Goal: Information Seeking & Learning: Learn about a topic

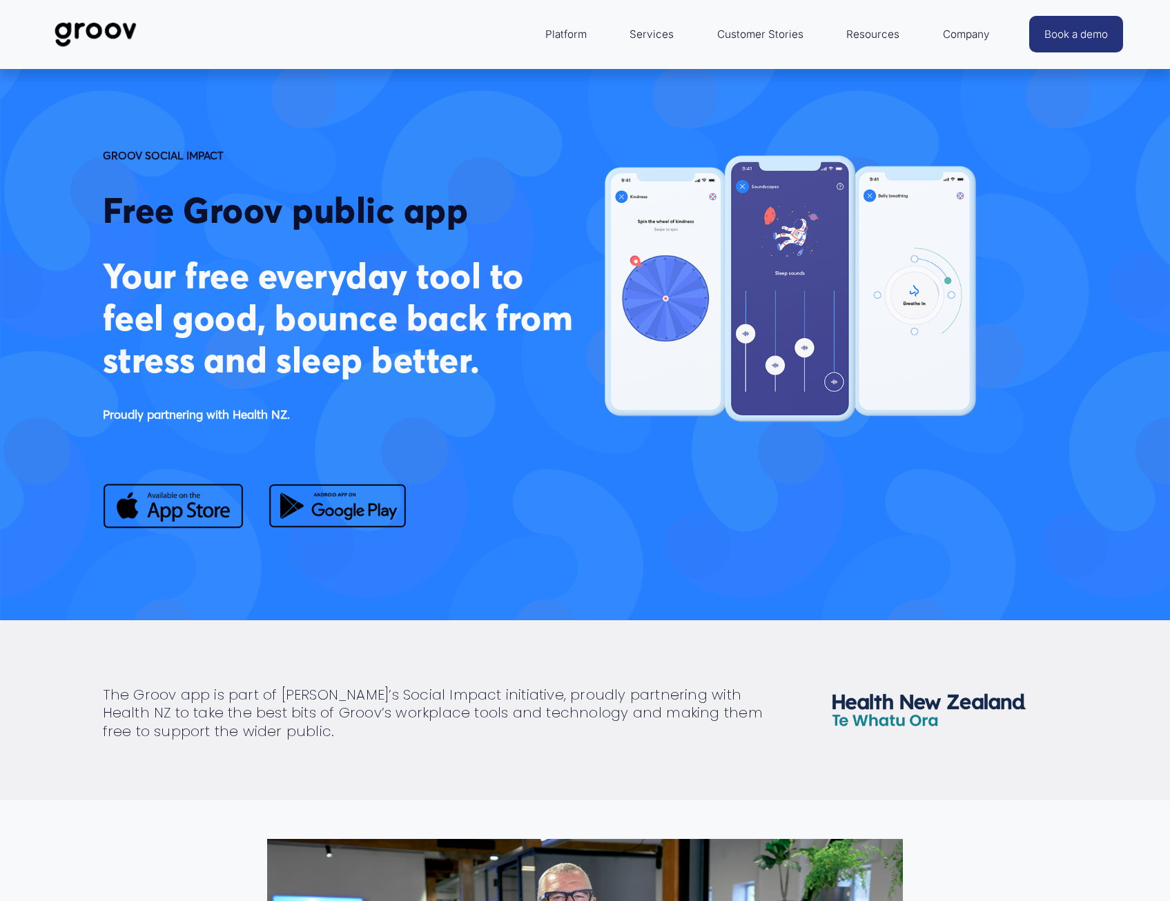
click at [121, 27] on img at bounding box center [95, 35] width 97 height 46
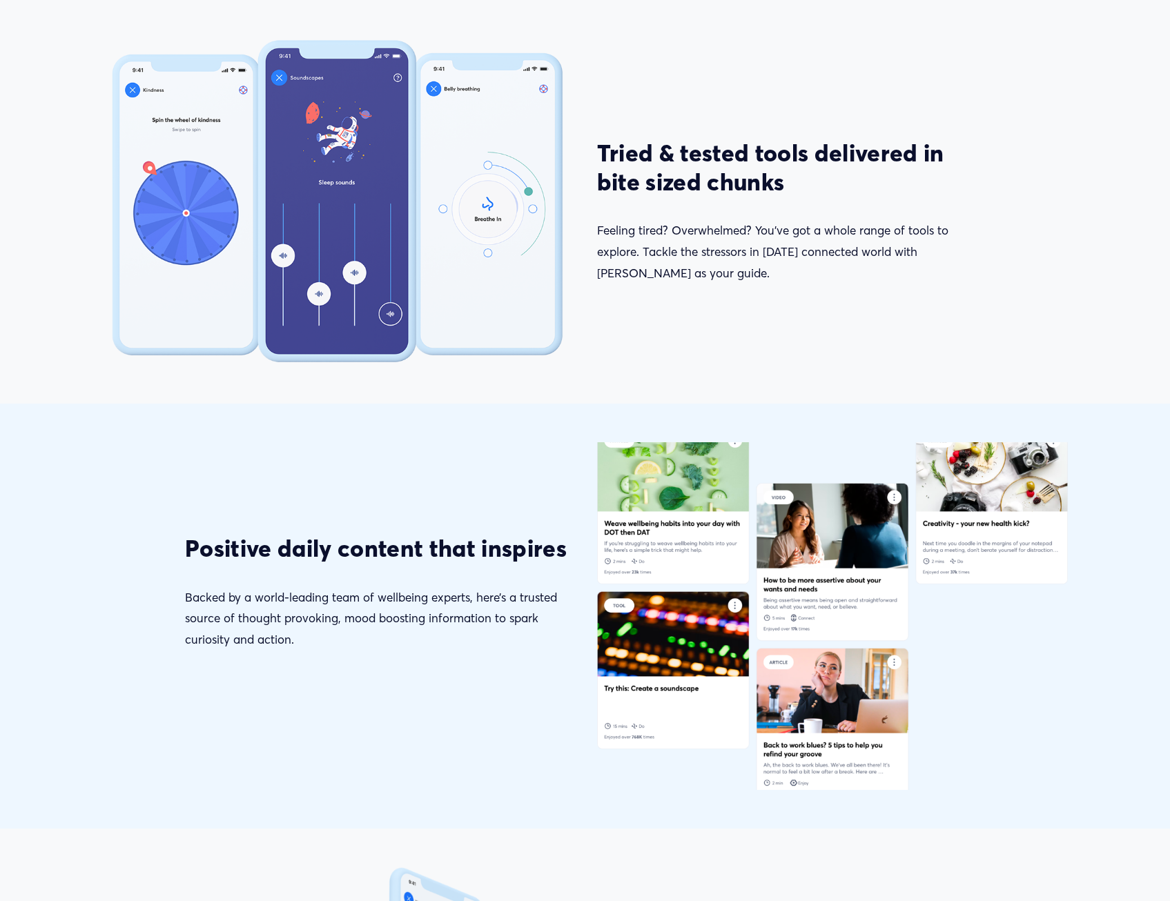
scroll to position [2139, 0]
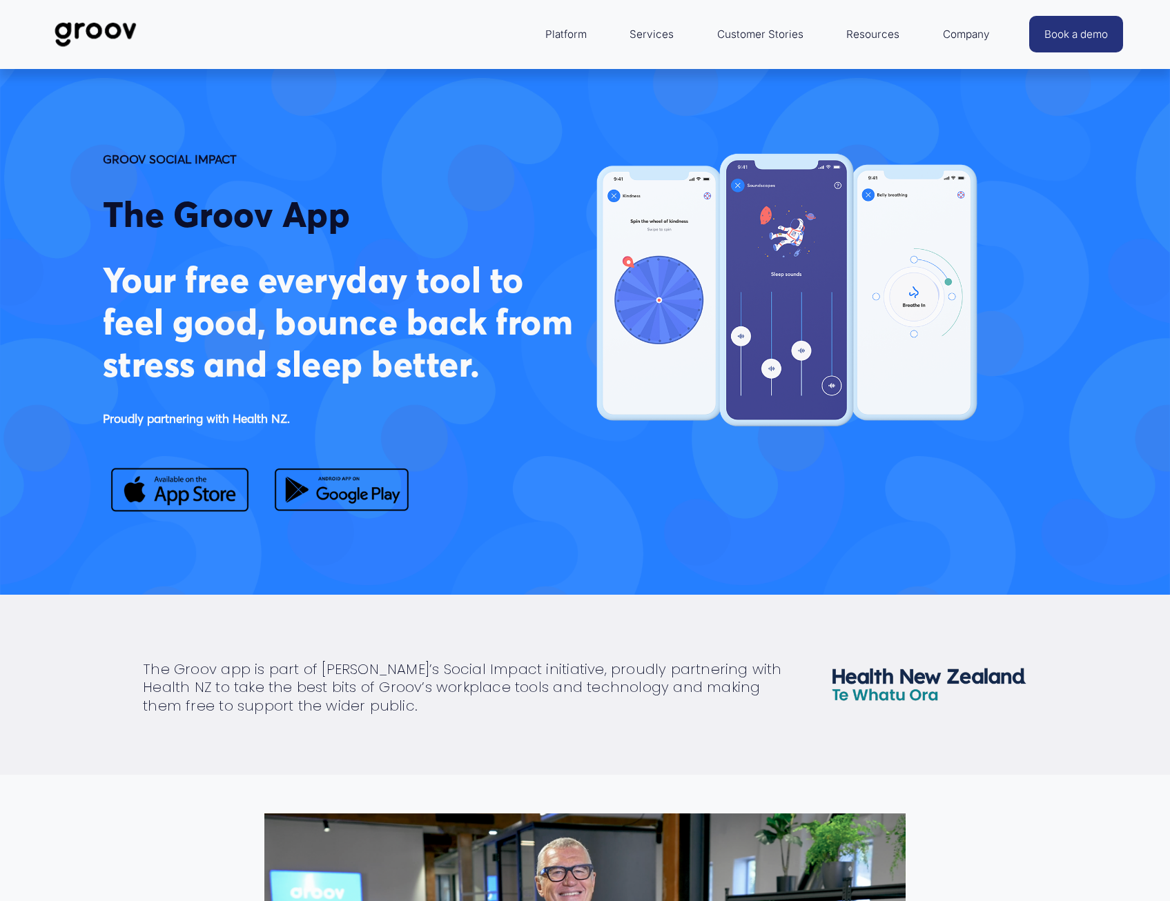
click at [620, 629] on div "The Groov app is part of [PERSON_NAME]’s Social Impact initiative, proudly part…" at bounding box center [585, 685] width 1170 height 153
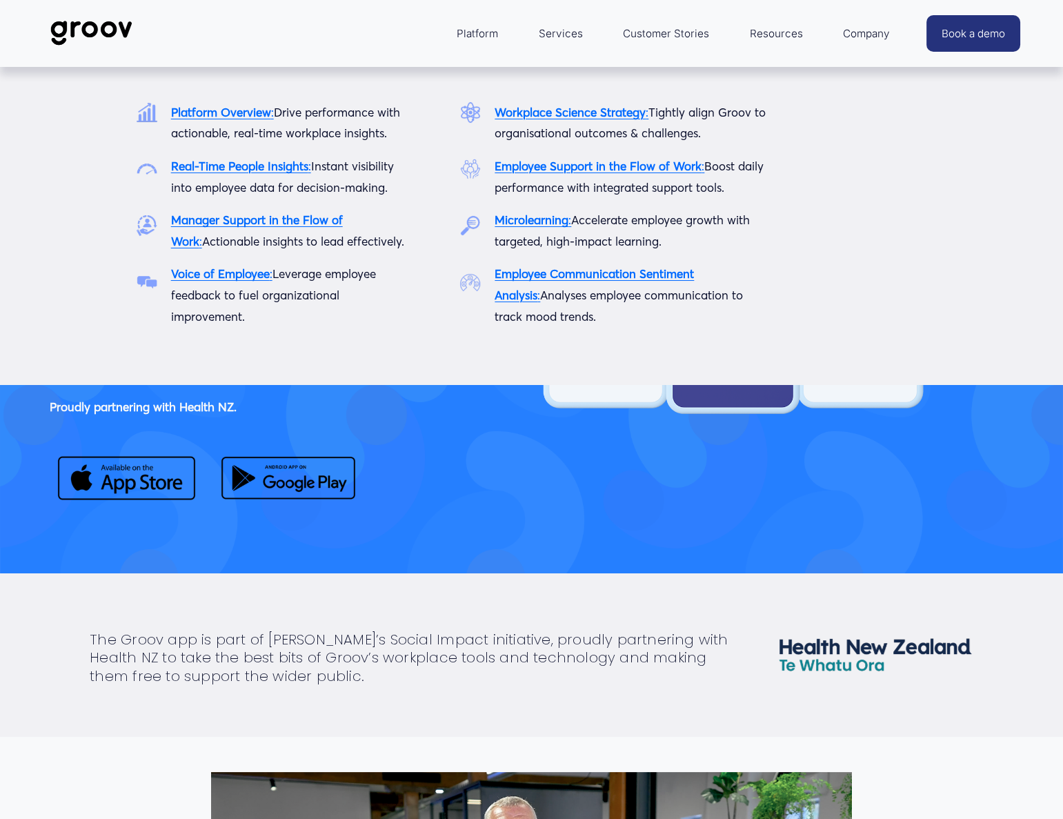
click at [377, 17] on div "Platform Platform Overview Real-Time People Insights Manager Support in the Flo…" at bounding box center [533, 33] width 727 height 33
